Goal: Transaction & Acquisition: Purchase product/service

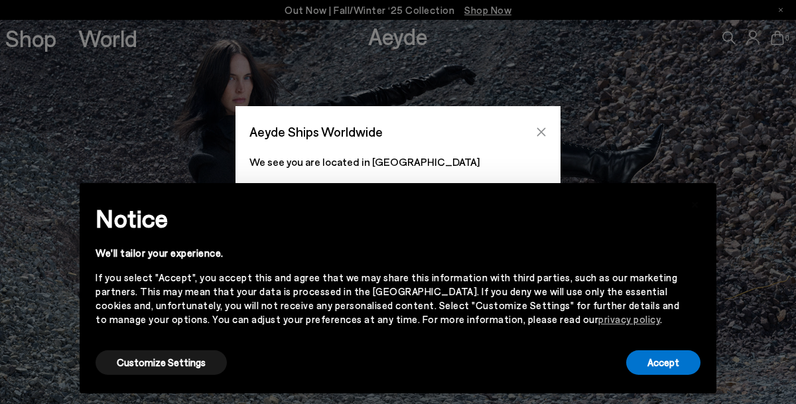
click at [540, 128] on icon "Close" at bounding box center [541, 132] width 11 height 11
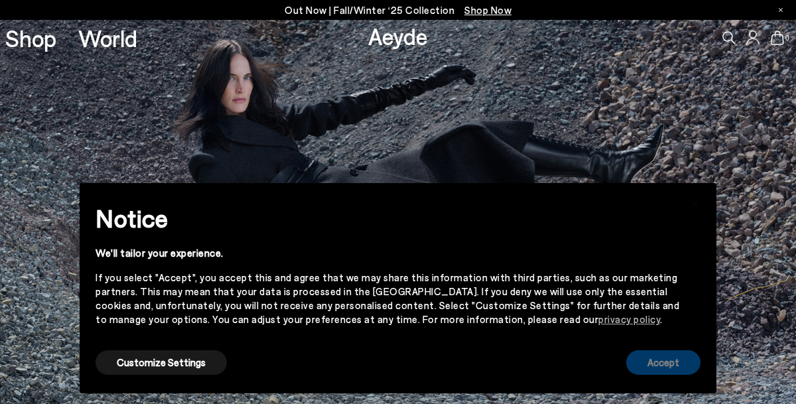
click at [648, 364] on button "Accept" at bounding box center [663, 362] width 74 height 25
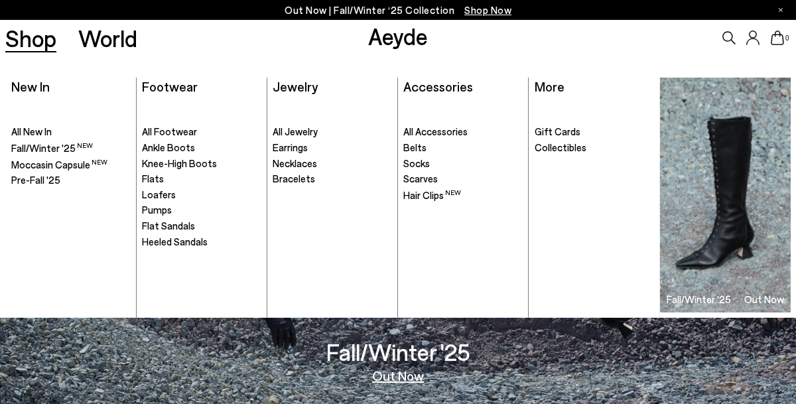
click at [48, 43] on link "Shop" at bounding box center [30, 38] width 51 height 23
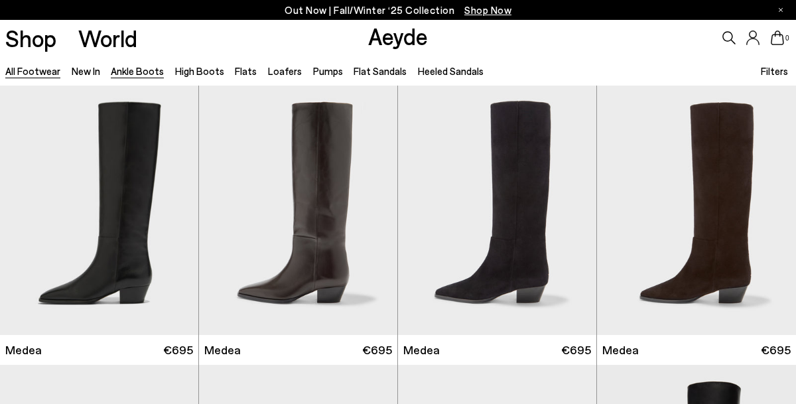
click at [137, 69] on link "Ankle Boots" at bounding box center [137, 71] width 53 height 12
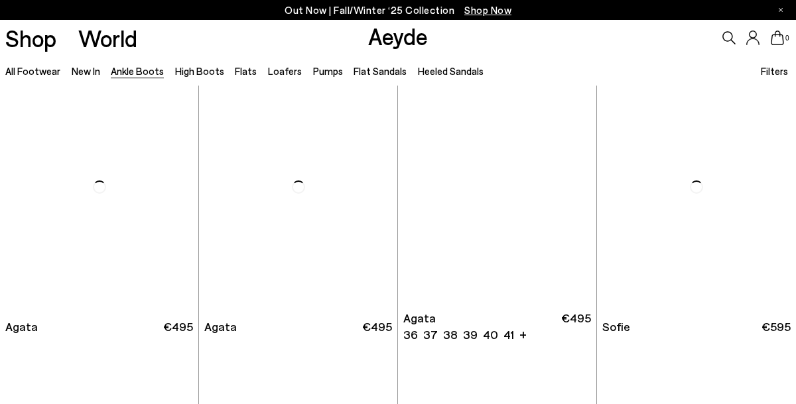
scroll to position [593, 0]
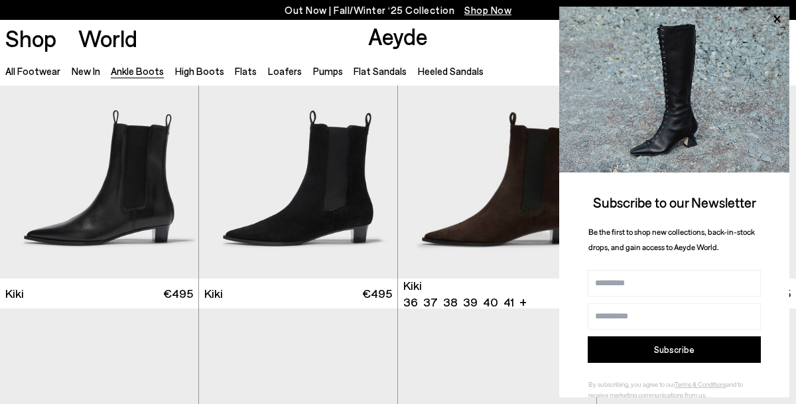
scroll to position [1461, 0]
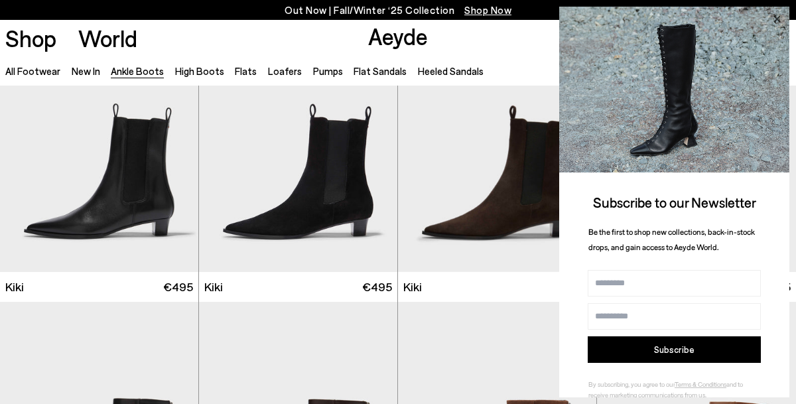
click at [776, 18] on icon at bounding box center [777, 19] width 7 height 7
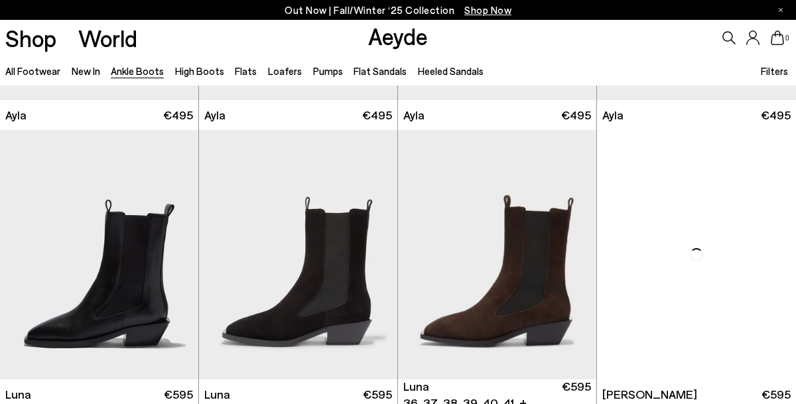
scroll to position [3373, 0]
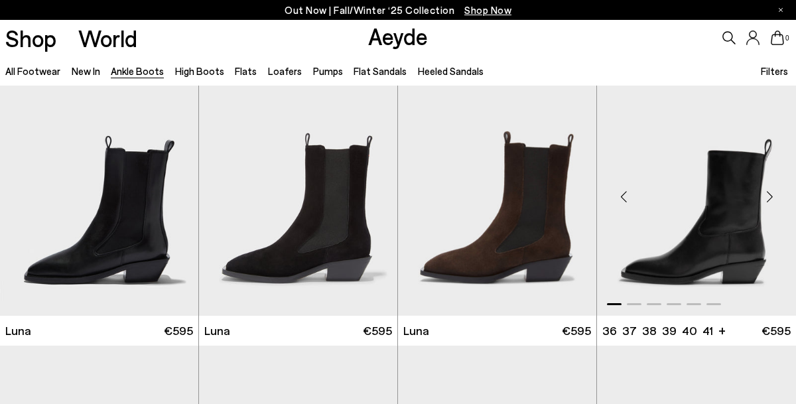
click at [772, 195] on div "Next slide" at bounding box center [770, 197] width 40 height 40
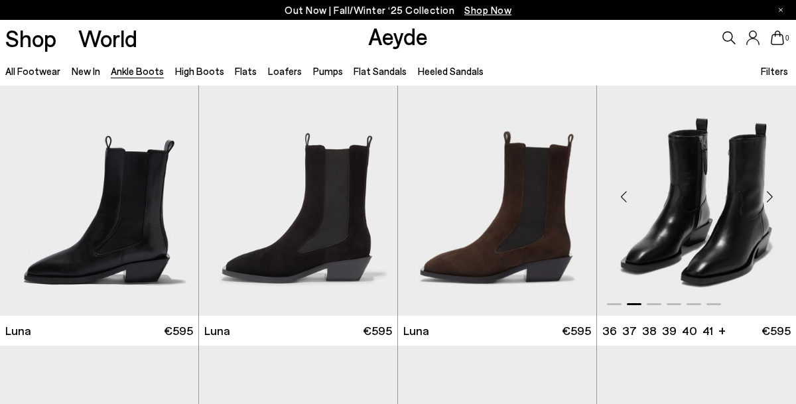
click at [772, 195] on div "Next slide" at bounding box center [770, 197] width 40 height 40
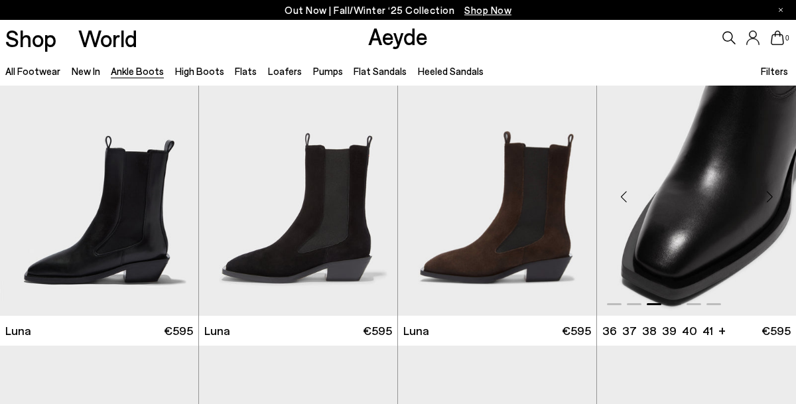
click at [772, 195] on div "Next slide" at bounding box center [770, 197] width 40 height 40
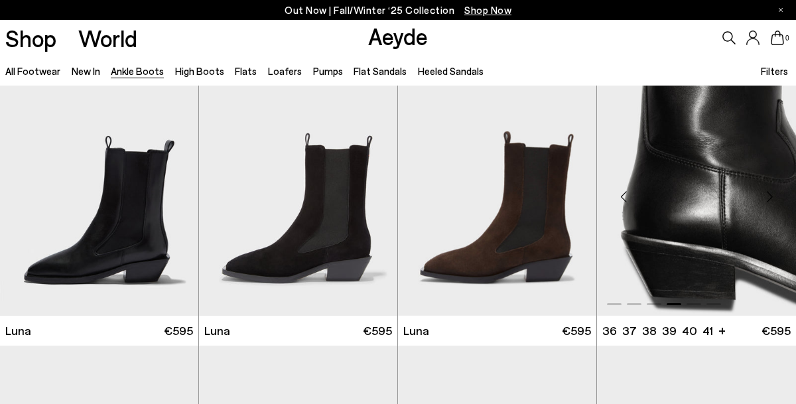
click at [772, 195] on div "Next slide" at bounding box center [770, 197] width 40 height 40
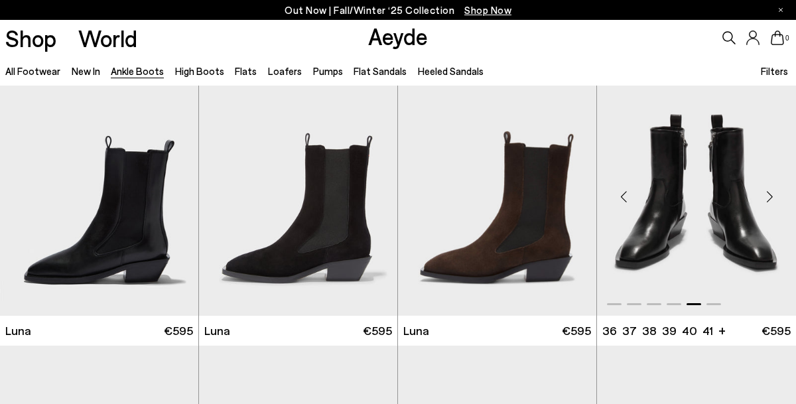
click at [772, 195] on div "Next slide" at bounding box center [770, 197] width 40 height 40
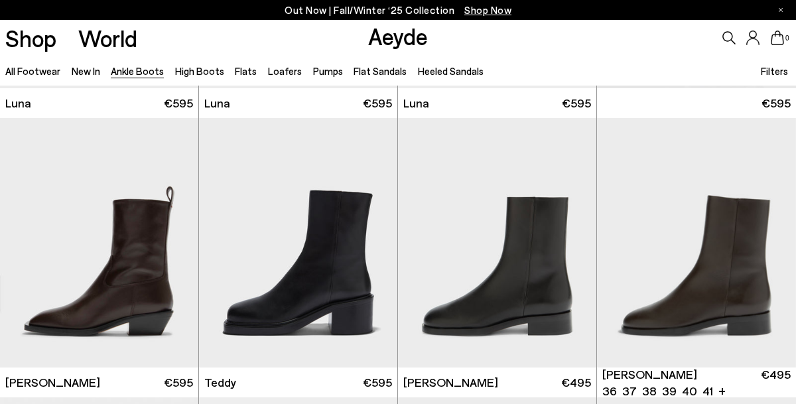
scroll to position [3668, 0]
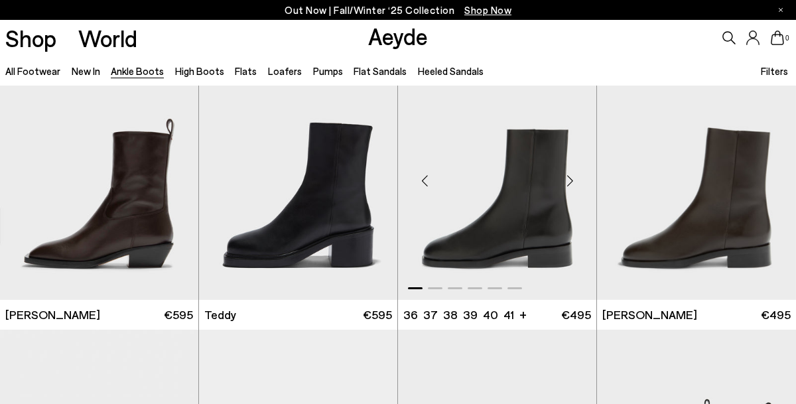
click at [572, 182] on div "Next slide" at bounding box center [570, 181] width 40 height 40
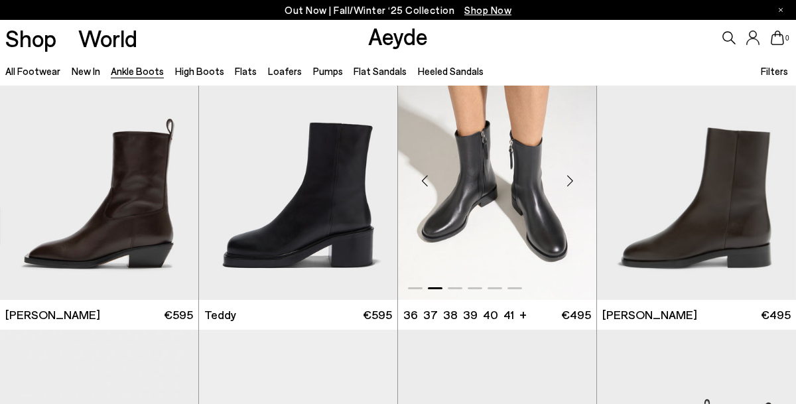
click at [572, 182] on div "Next slide" at bounding box center [570, 181] width 40 height 40
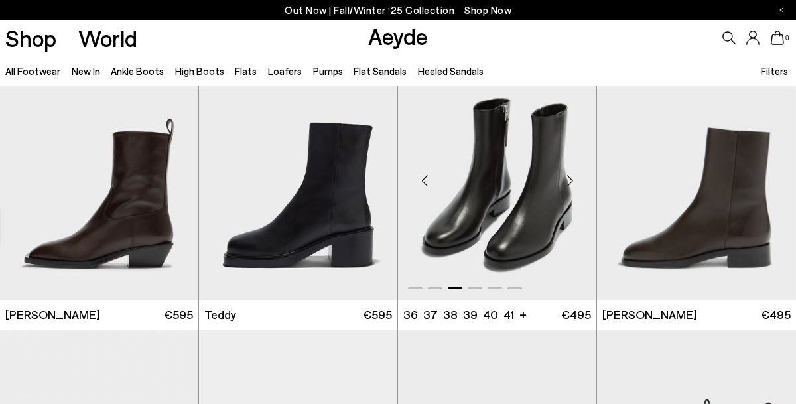
click at [572, 182] on div "Next slide" at bounding box center [570, 181] width 40 height 40
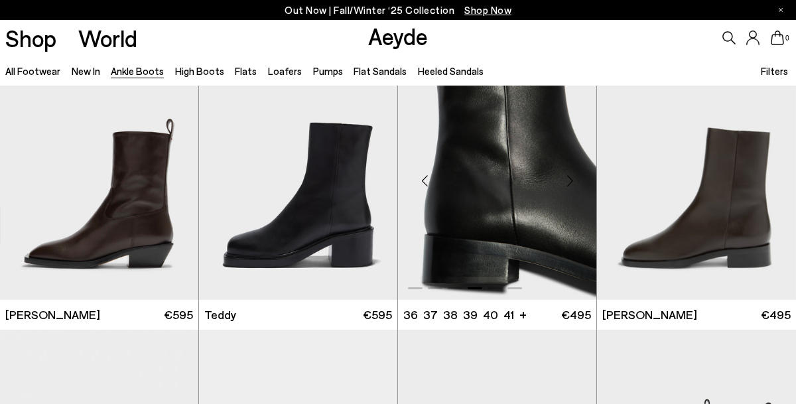
click at [572, 181] on div "Next slide" at bounding box center [570, 181] width 40 height 40
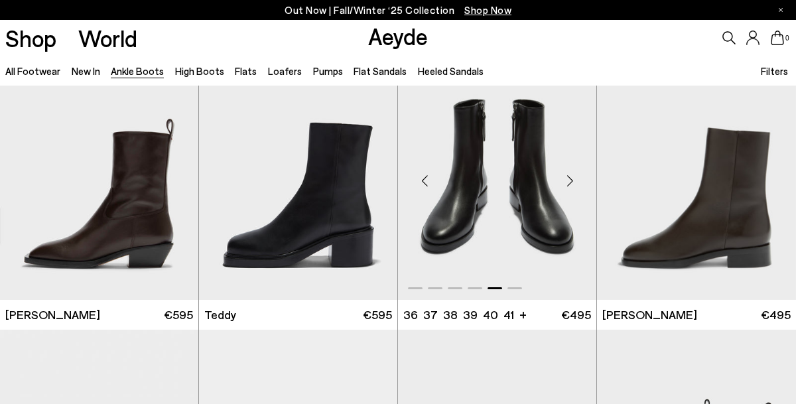
click at [572, 181] on div "Next slide" at bounding box center [570, 181] width 40 height 40
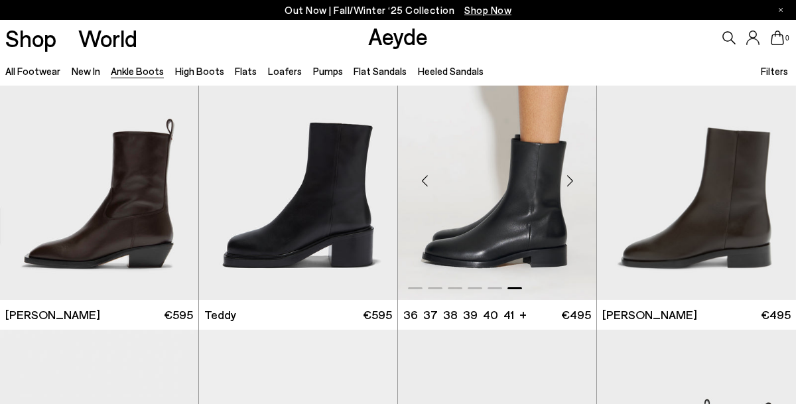
click at [572, 181] on div "Next slide" at bounding box center [570, 181] width 40 height 40
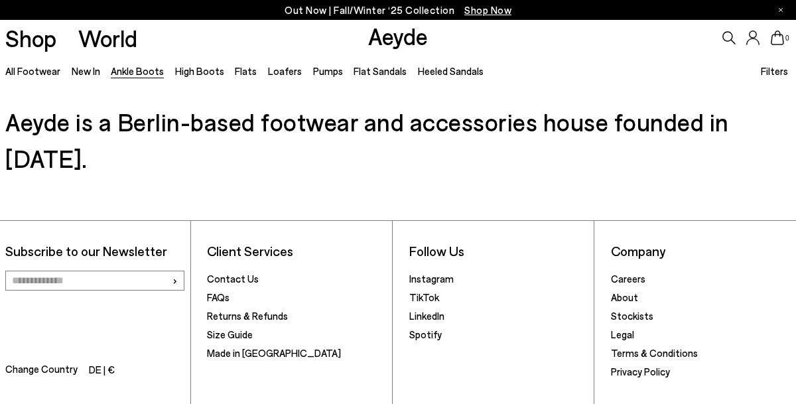
scroll to position [6221, 0]
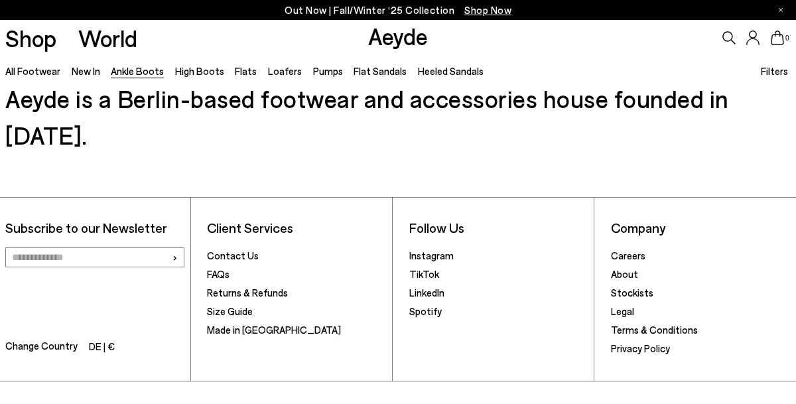
click at [571, 198] on div "Follow Us Instagram TikTok LinkedIn Spotify" at bounding box center [498, 289] width 191 height 183
